Goal: Information Seeking & Learning: Compare options

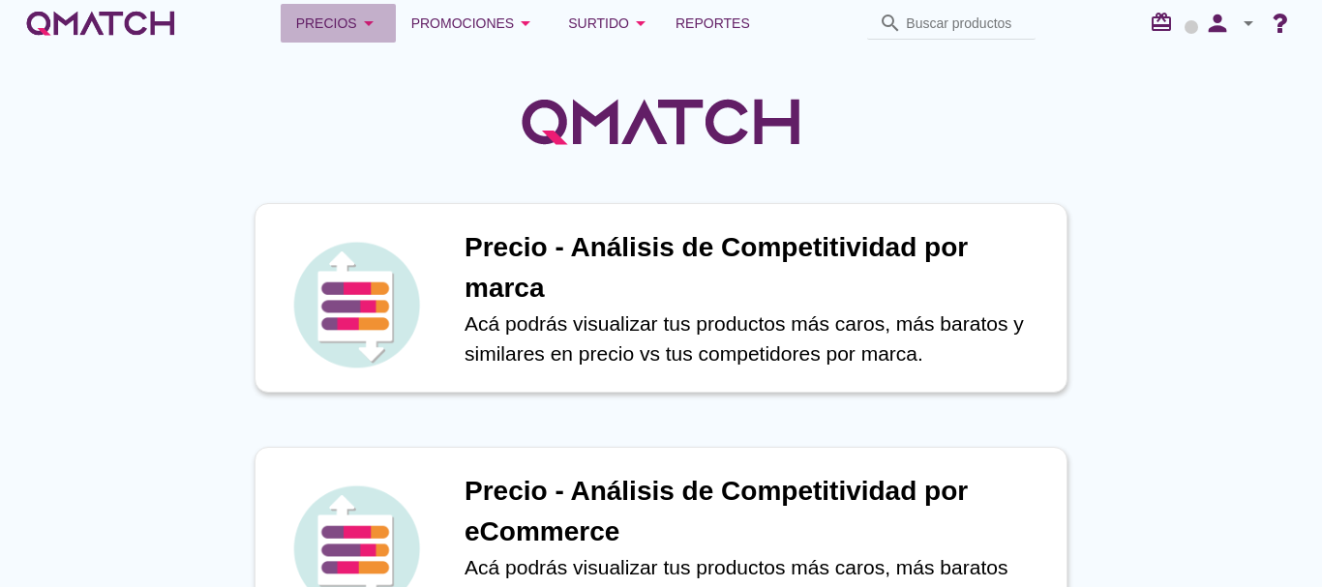
click at [371, 11] on button "Precios arrow_drop_down" at bounding box center [338, 23] width 115 height 39
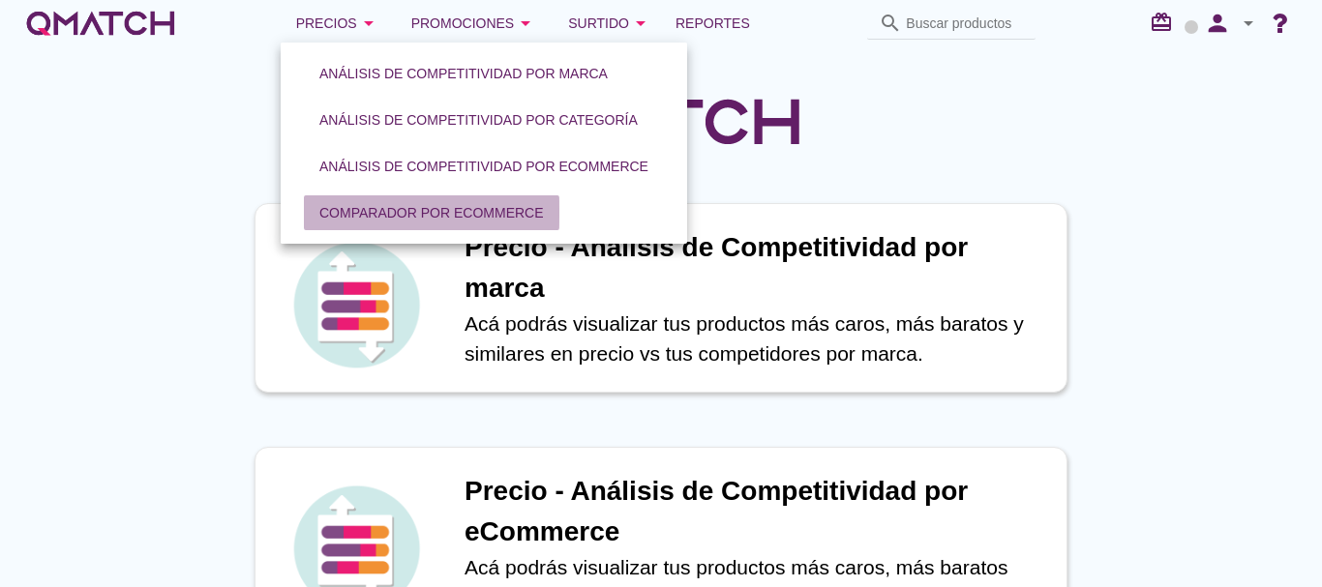
click at [353, 201] on button "Comparador por eCommerce" at bounding box center [431, 212] width 255 height 35
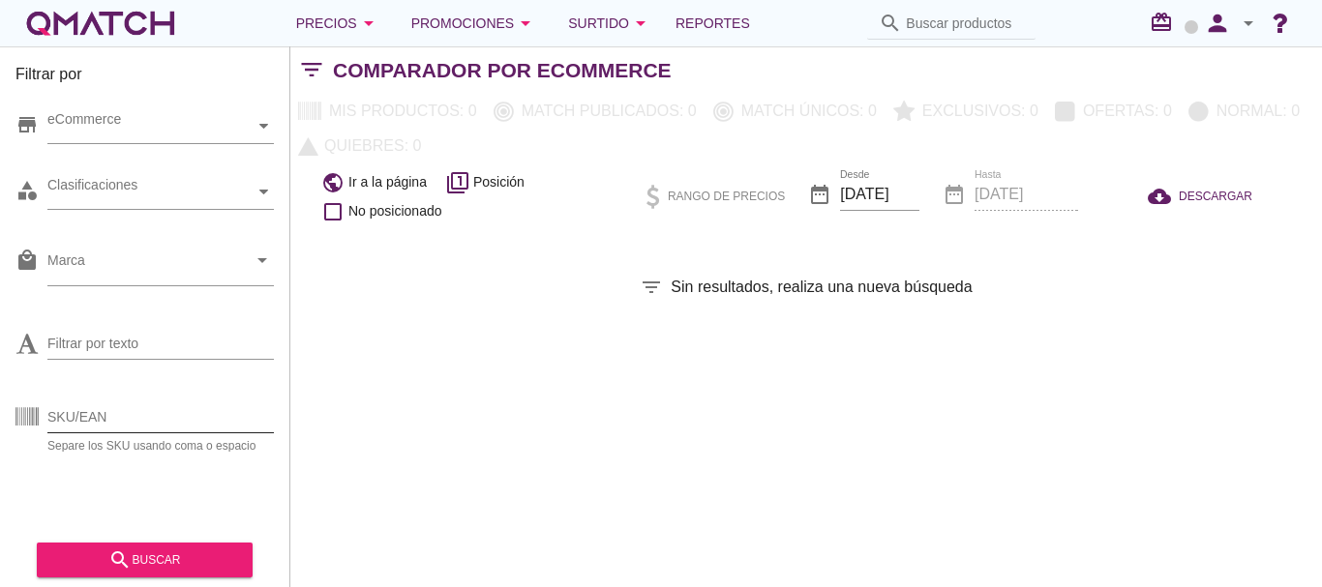
drag, startPoint x: 134, startPoint y: 424, endPoint x: 62, endPoint y: 432, distance: 73.1
click at [134, 424] on input "SKU/EAN" at bounding box center [160, 416] width 226 height 31
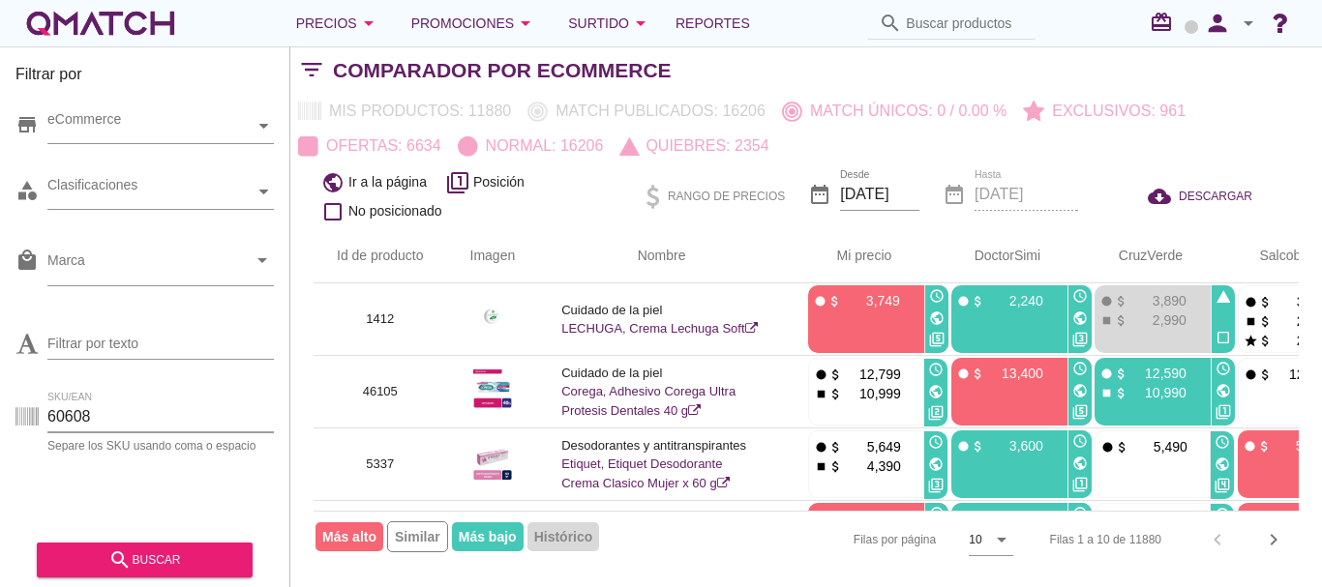
type input "60608"
click at [188, 560] on div "search buscar" at bounding box center [144, 560] width 185 height 23
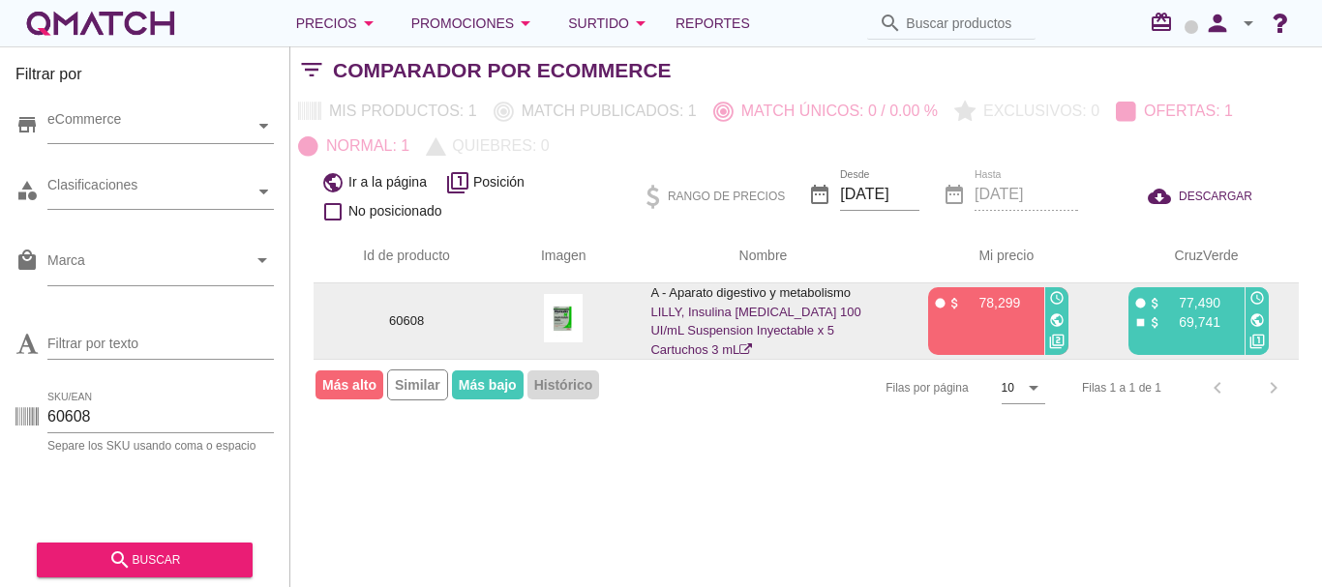
click at [810, 329] on link "LILLY, Insulina [MEDICAL_DATA] 100 UI/mL Suspension Inyectable x 5 Cartuchos 3 …" at bounding box center [755, 331] width 210 height 52
click at [1256, 326] on icon "public" at bounding box center [1256, 319] width 15 height 15
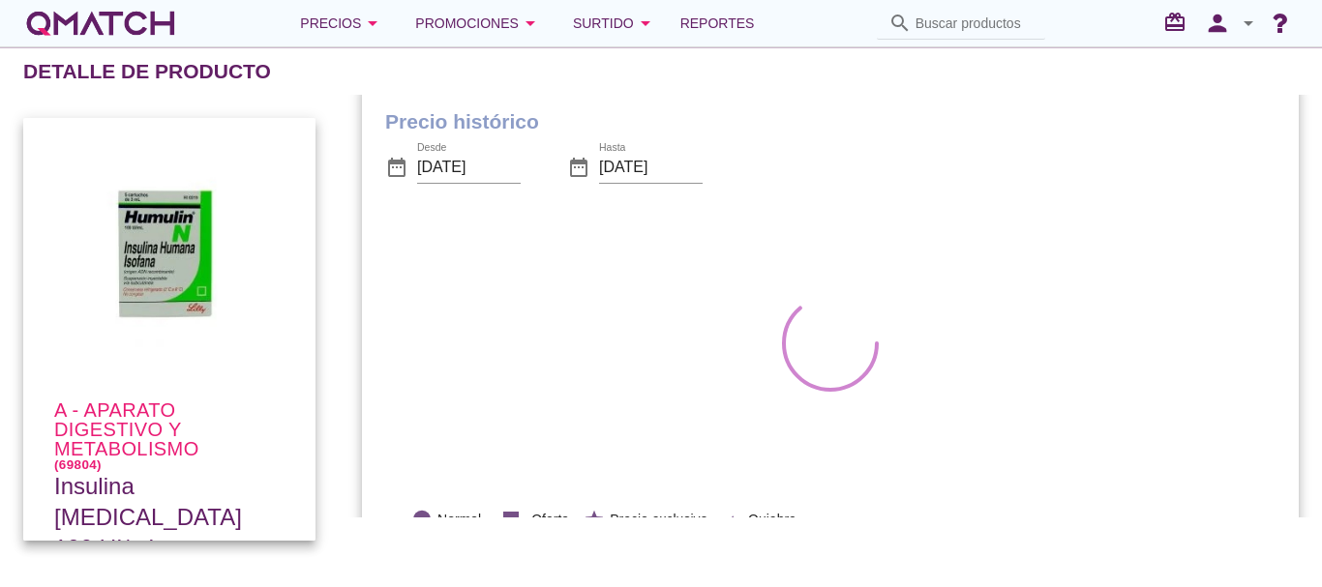
scroll to position [60, 0]
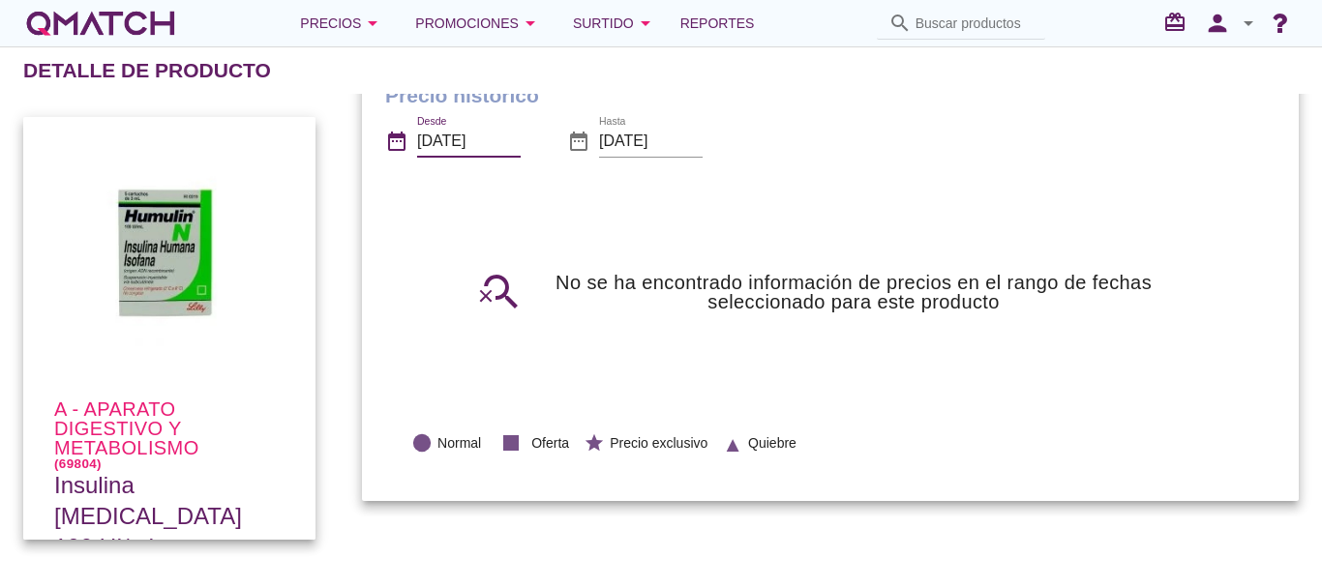
click at [492, 139] on input "2025-07-13" at bounding box center [469, 141] width 104 height 31
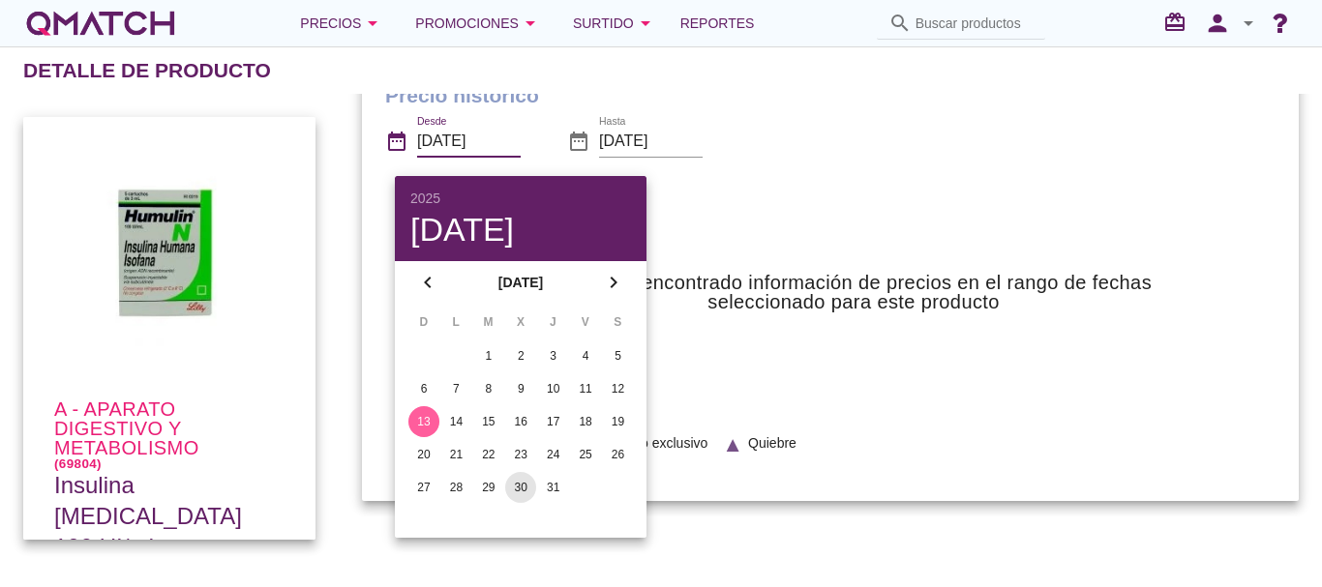
click at [522, 483] on div "30" at bounding box center [520, 487] width 31 height 17
click at [549, 483] on div "31" at bounding box center [553, 487] width 31 height 17
type input "2025-07-31"
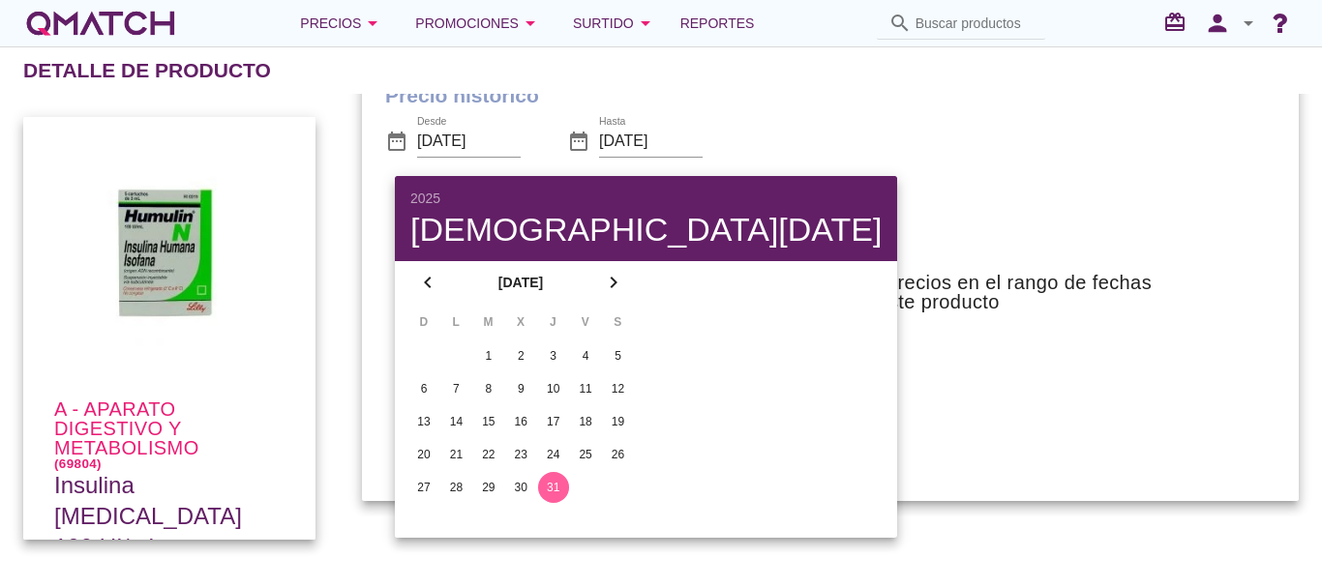
click at [736, 493] on div "Precio histórico date_range Desde 2025-07-31 date_range Hasta 2025-08-13 search…" at bounding box center [830, 279] width 936 height 445
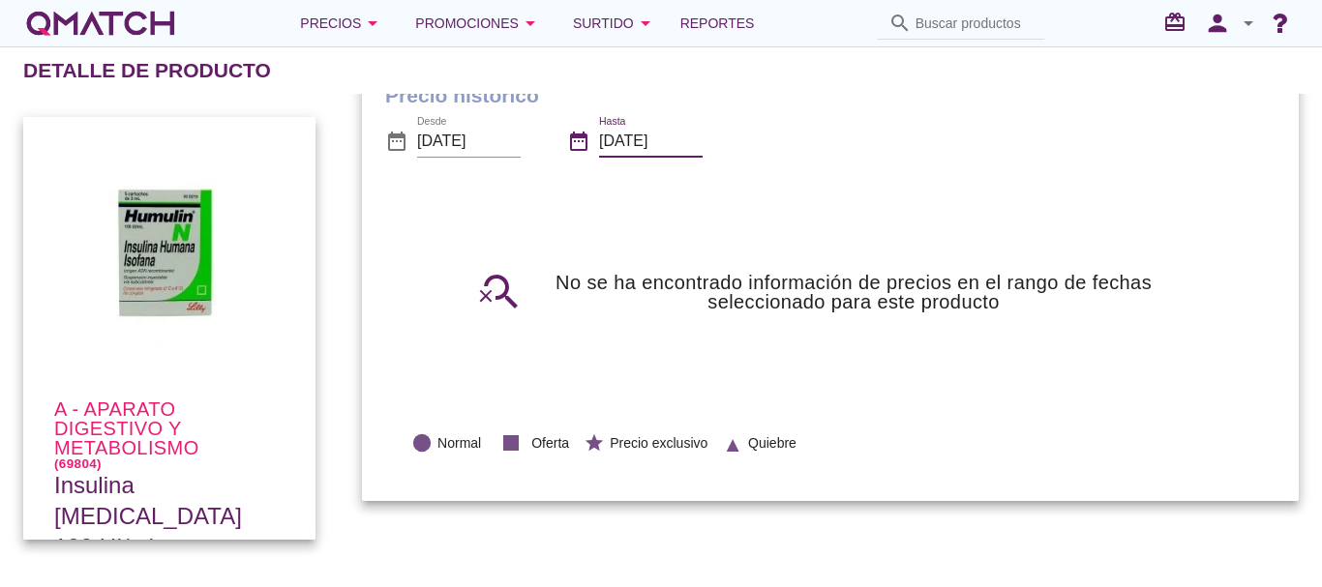
click at [647, 144] on input "[DATE]" at bounding box center [651, 141] width 104 height 31
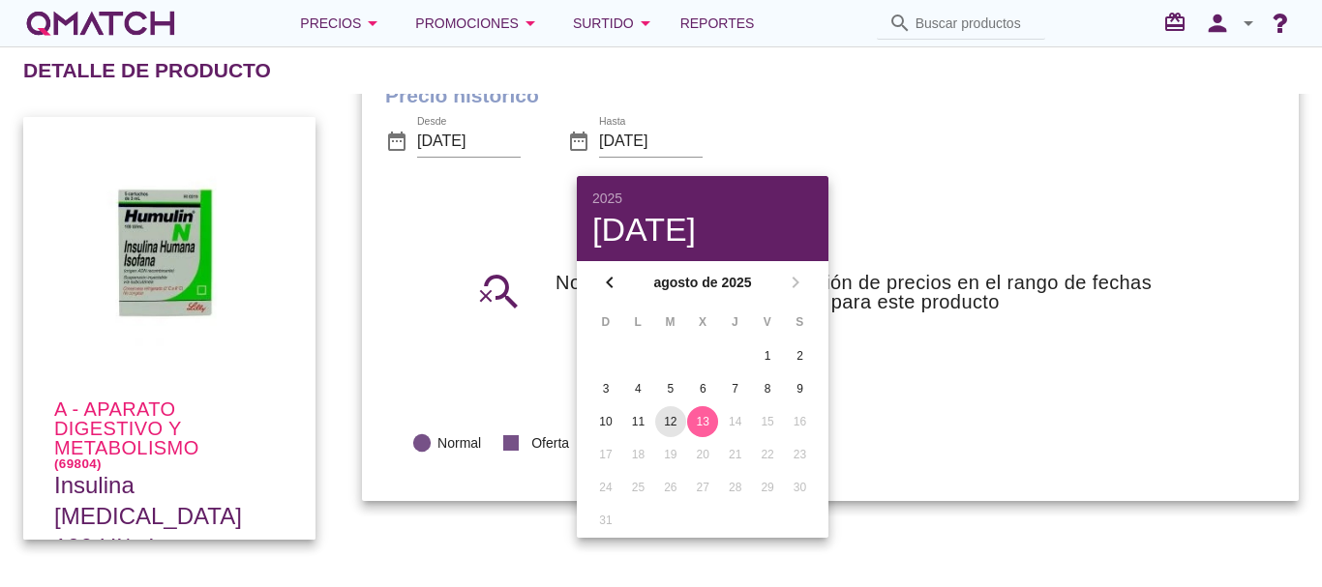
click at [675, 410] on button "12" at bounding box center [670, 421] width 31 height 31
type input "2025-08-12"
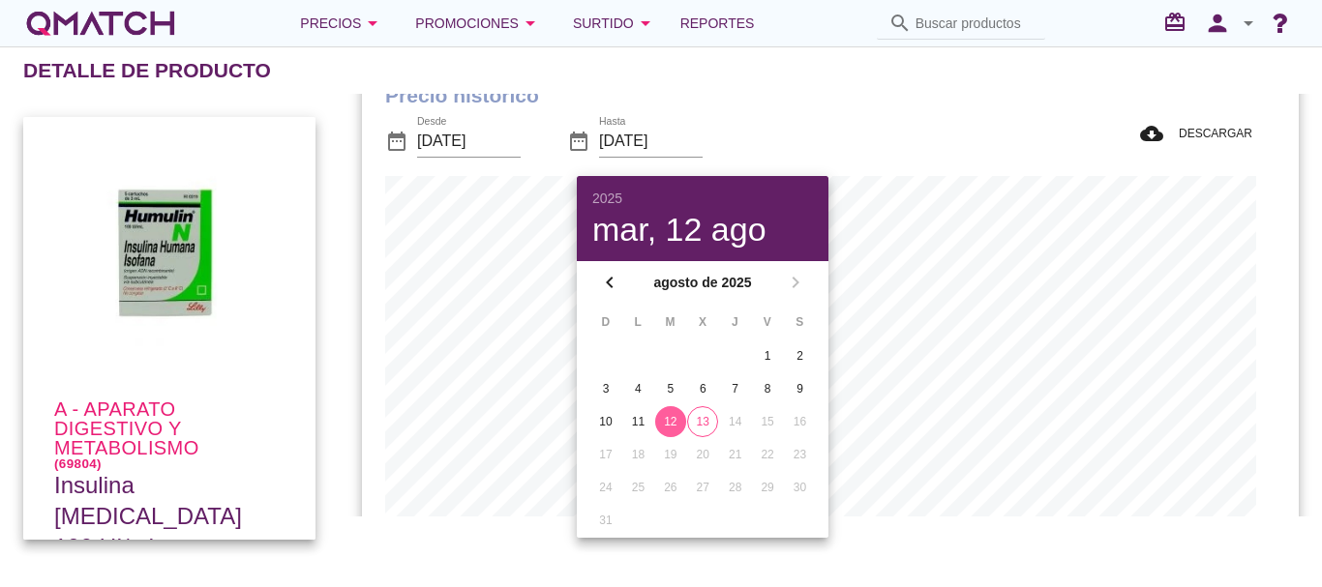
scroll to position [635, 917]
click at [1302, 223] on div "Precio histórico date_range Desde 2025-07-31 date_range Hasta 2025-08-12 cloud_…" at bounding box center [830, 375] width 983 height 682
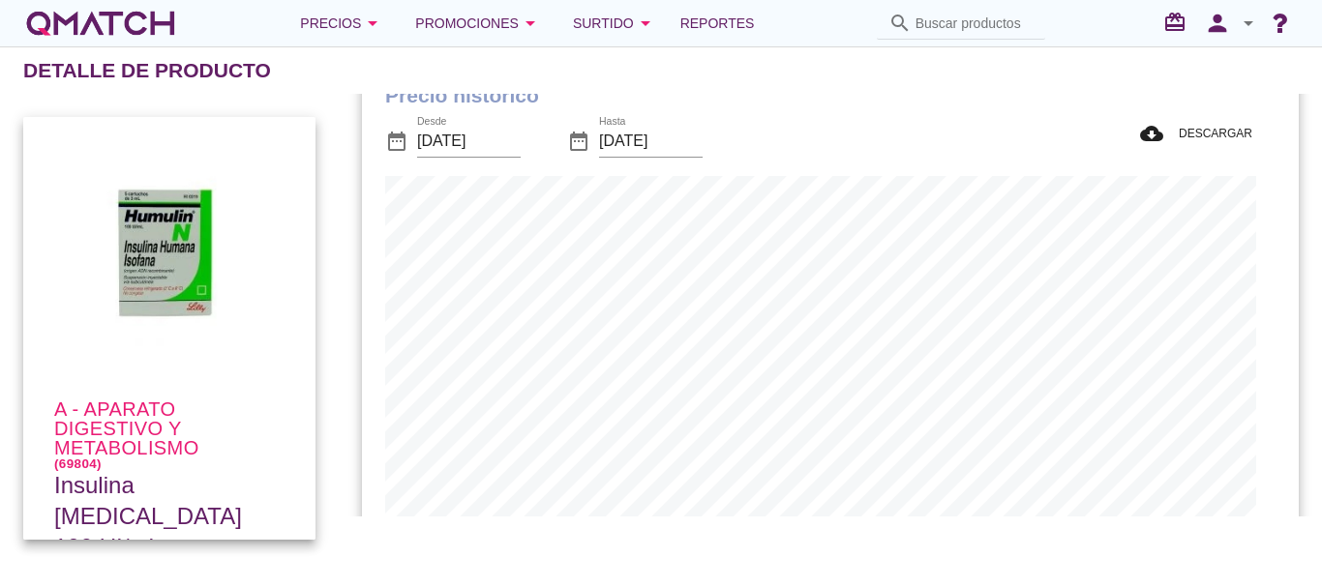
scroll to position [157, 0]
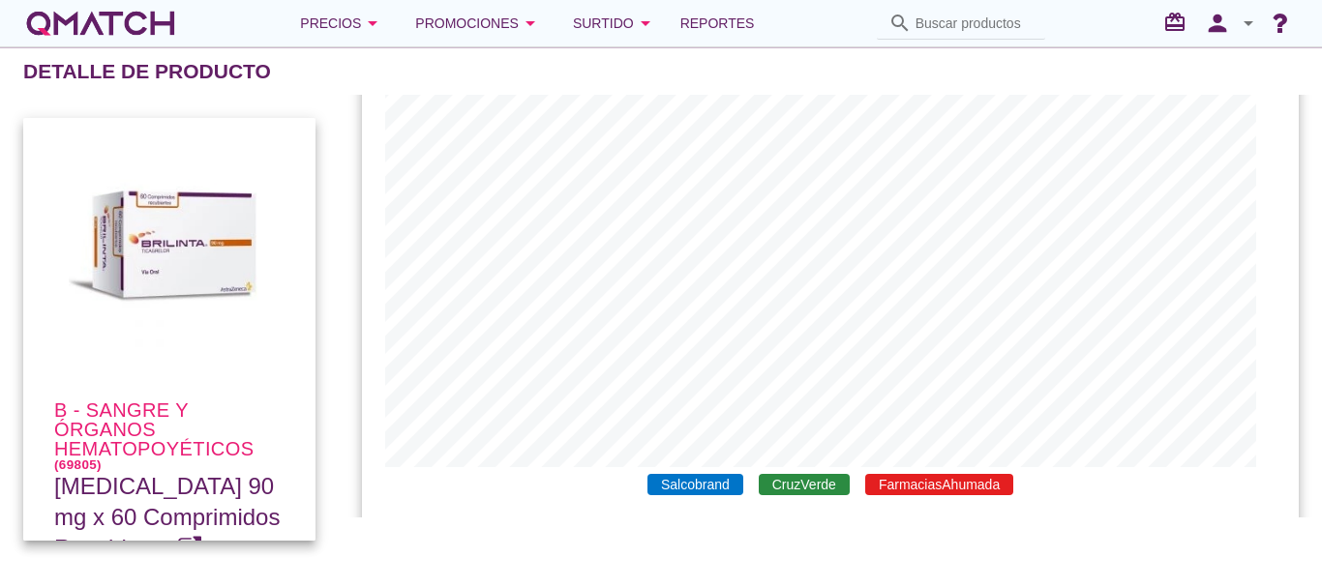
scroll to position [635, 917]
click at [661, 526] on div "B - Sangre y órganos hematopoyéticos (69805) Brilinta 90 mg x 60 Comprimidos Re…" at bounding box center [661, 329] width 1322 height 469
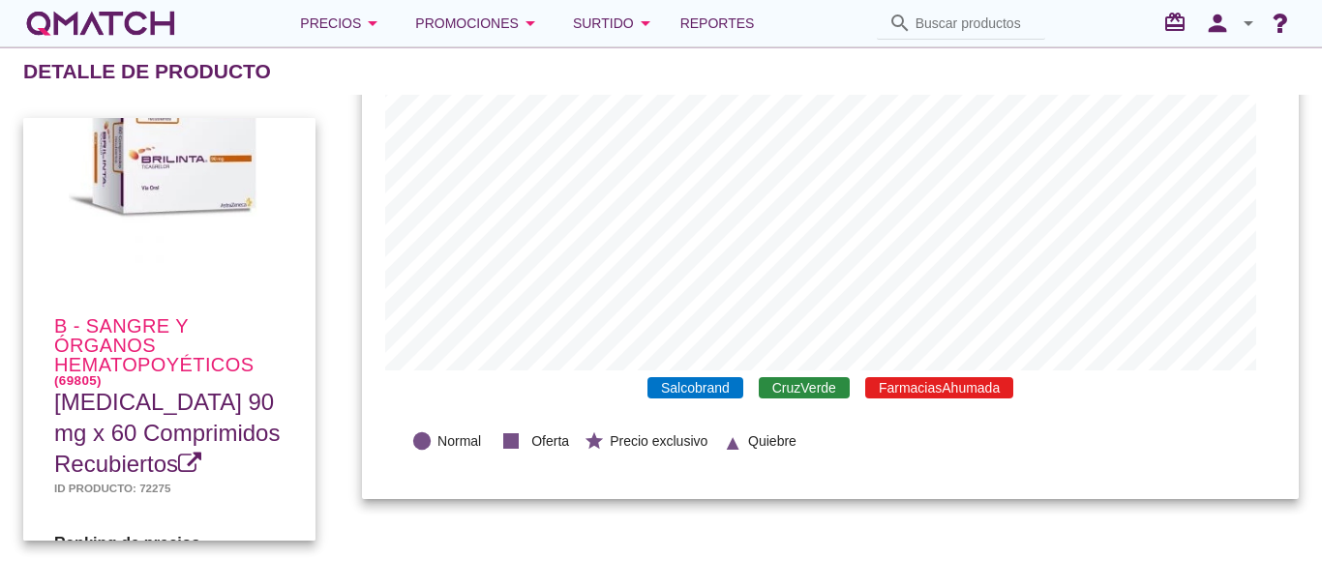
scroll to position [117, 0]
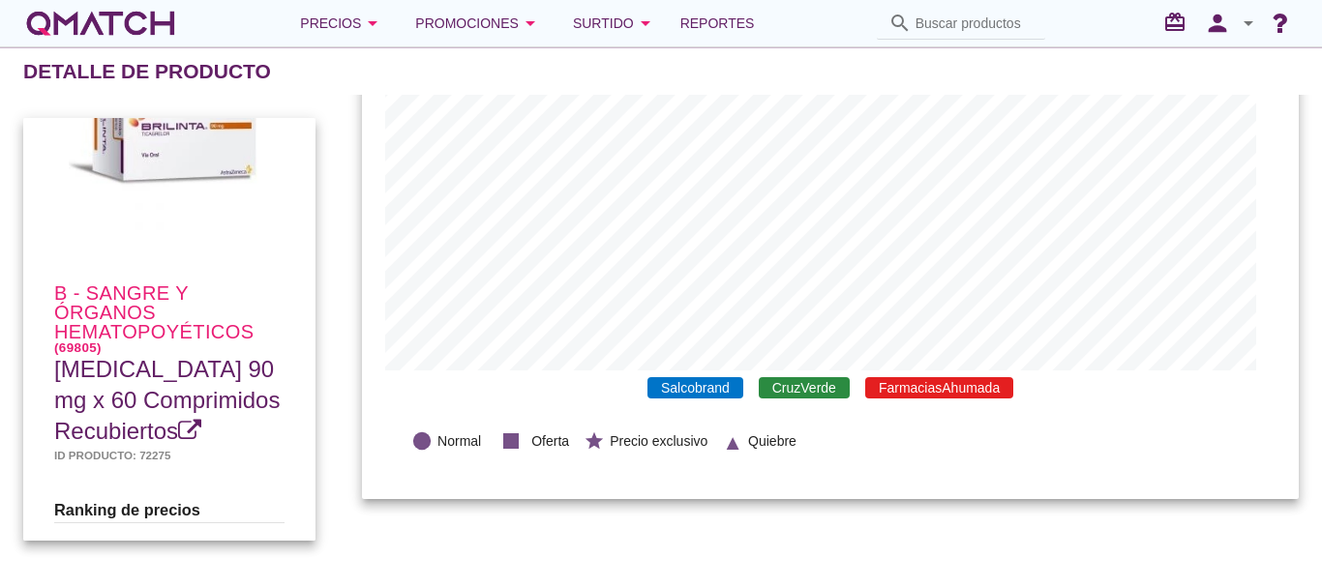
click at [188, 422] on icon at bounding box center [189, 430] width 23 height 23
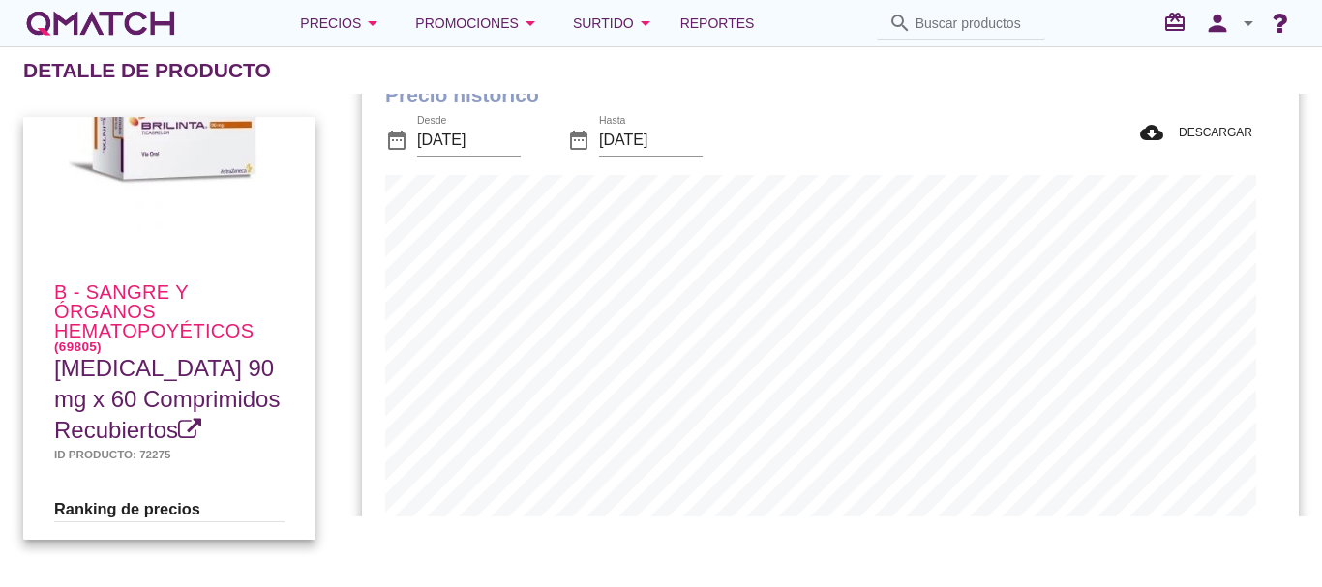
scroll to position [60, 0]
click at [495, 137] on input "2025-07-31" at bounding box center [469, 141] width 104 height 31
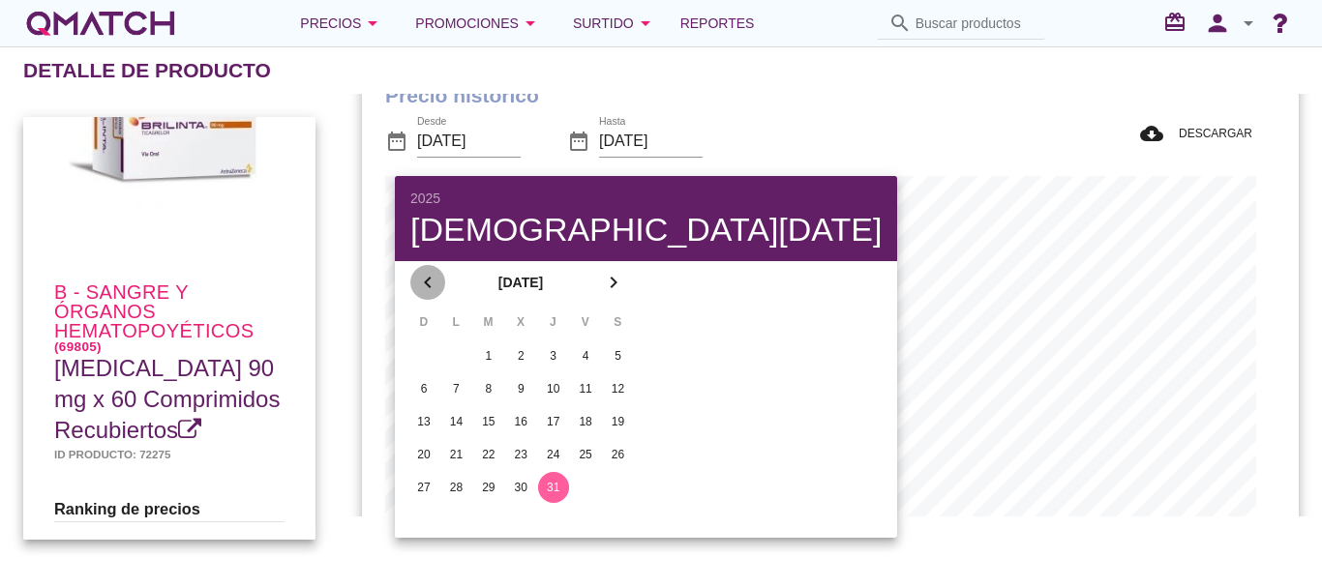
click at [427, 283] on icon "chevron_left" at bounding box center [427, 282] width 23 height 23
click at [432, 355] on div "1" at bounding box center [423, 355] width 31 height 17
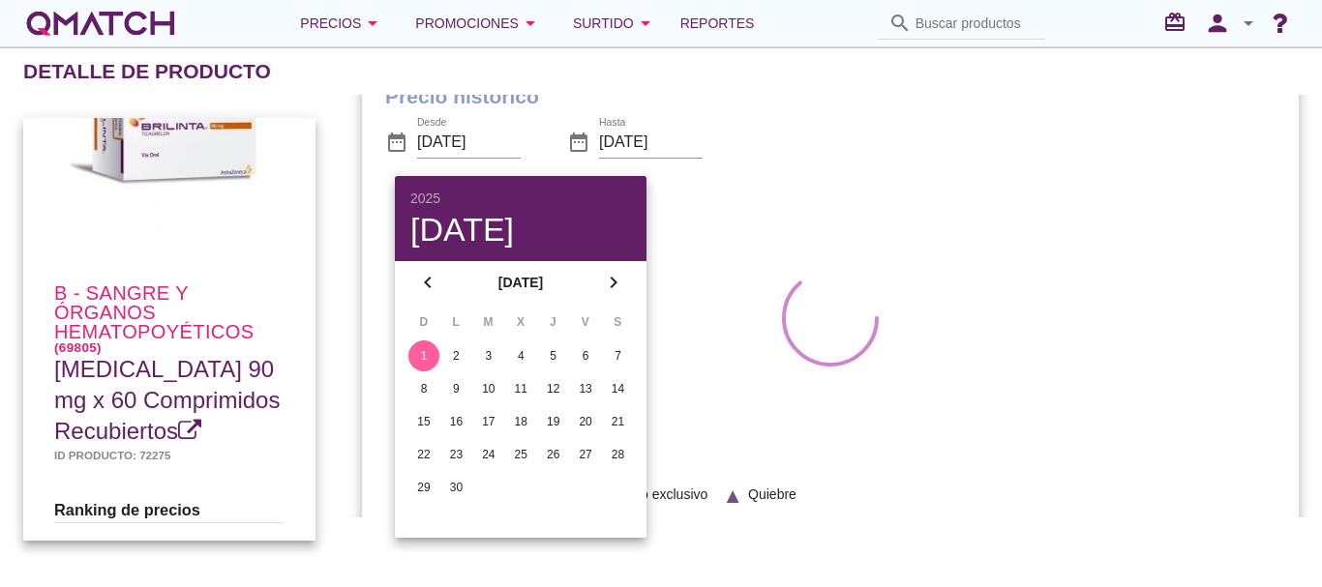
click at [371, 195] on div "Precio histórico date_range Desde 2025-06-01 date_range Hasta 2025-08-12 lens N…" at bounding box center [830, 305] width 936 height 495
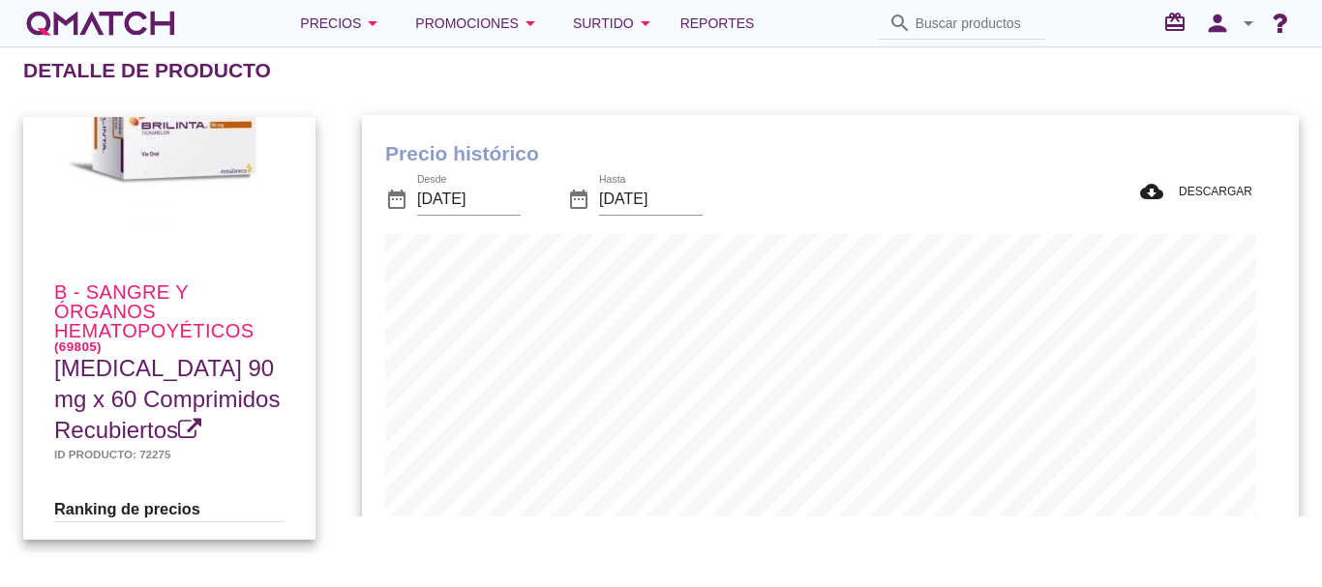
scroll to position [0, 0]
click at [504, 192] on input "2025-06-01" at bounding box center [469, 201] width 104 height 31
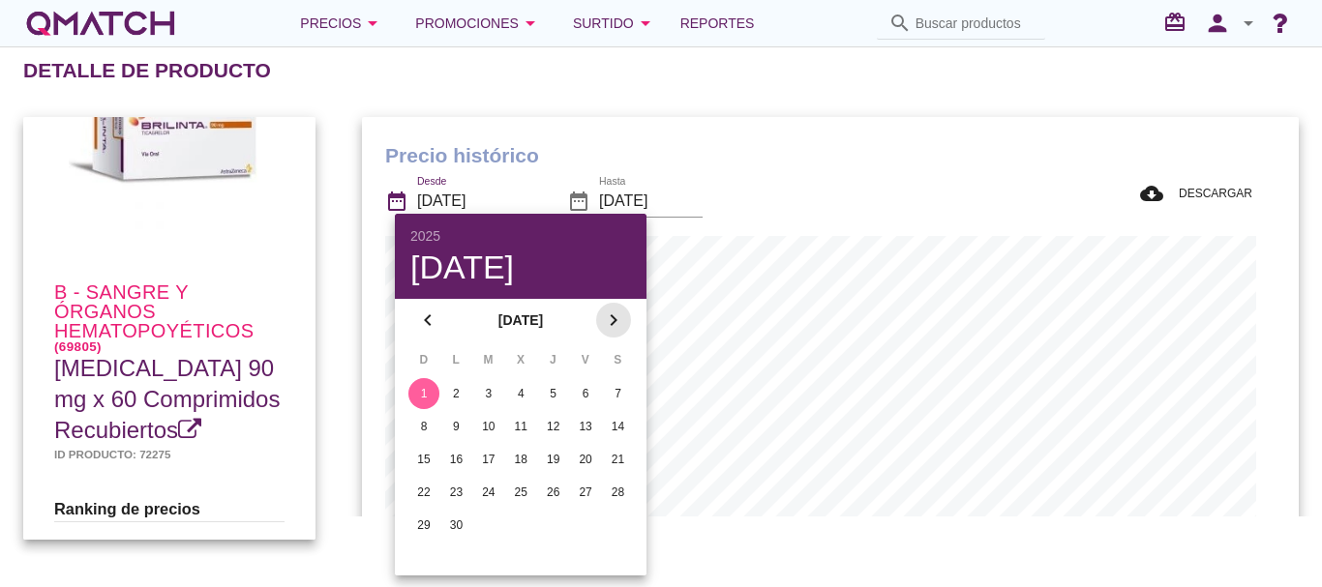
click at [603, 312] on icon "chevron_right" at bounding box center [613, 320] width 23 height 23
click at [490, 400] on div "1" at bounding box center [488, 393] width 31 height 17
type input "2025-07-01"
